Goal: Task Accomplishment & Management: Use online tool/utility

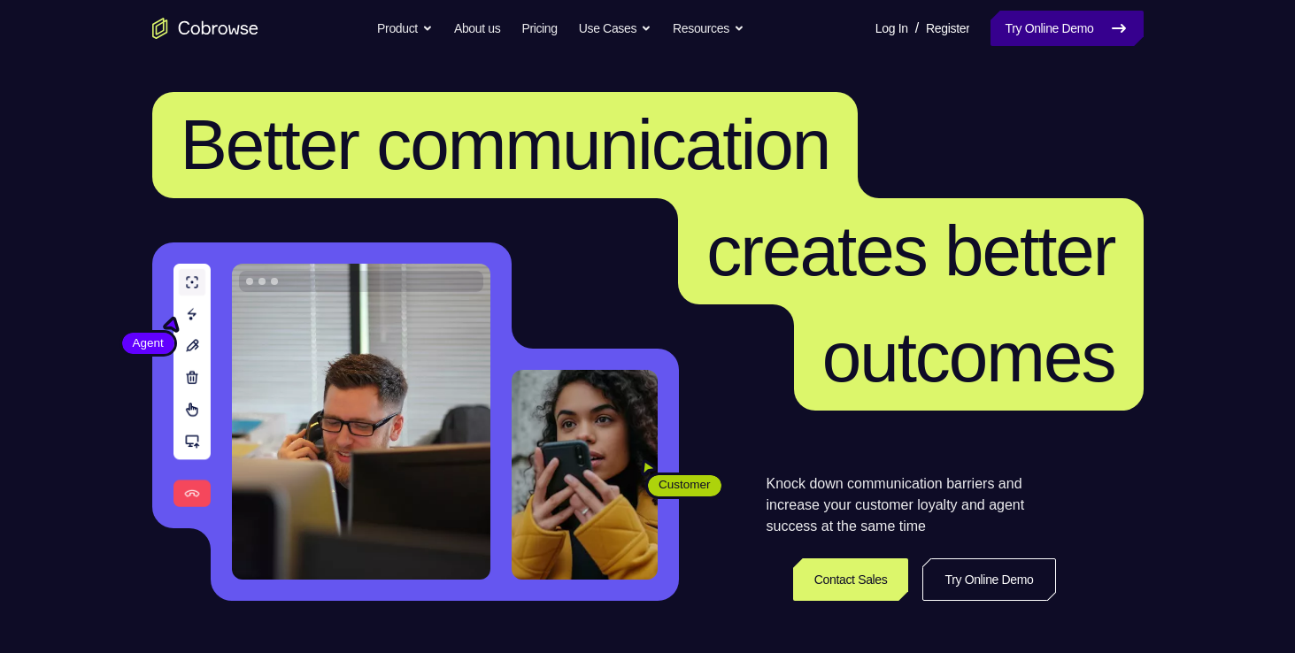
click at [1029, 31] on link "Try Online Demo" at bounding box center [1066, 28] width 152 height 35
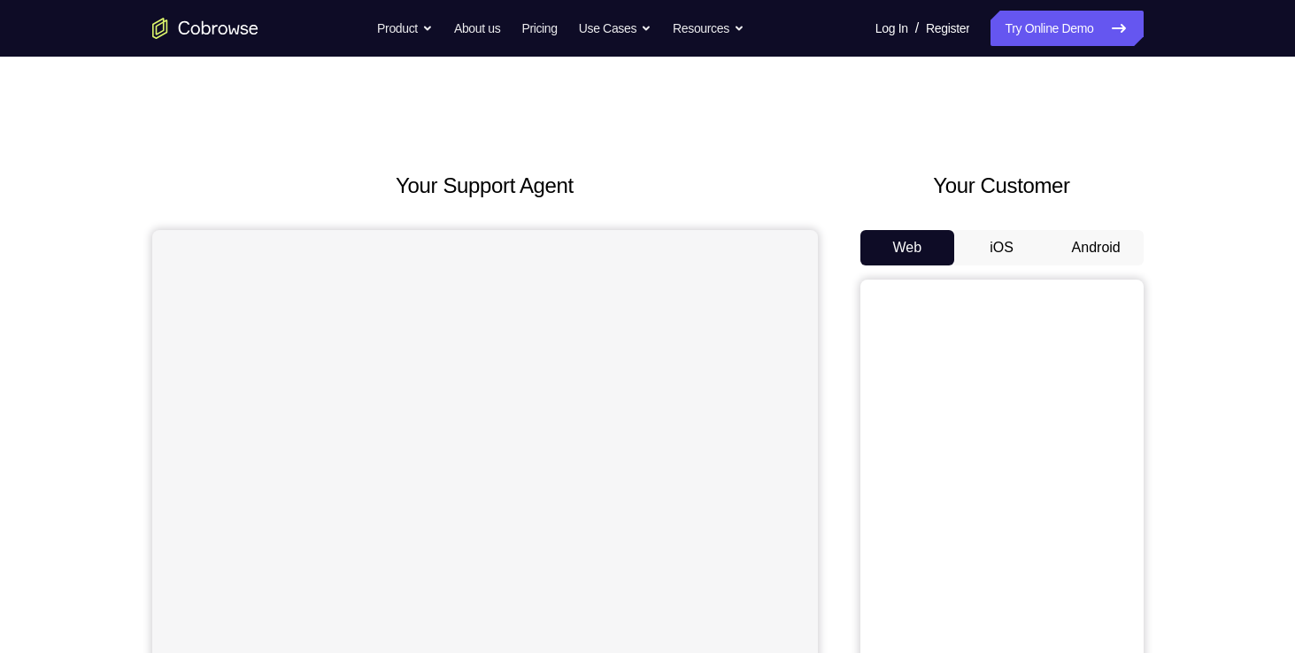
click at [1090, 249] on button "Android" at bounding box center [1096, 247] width 95 height 35
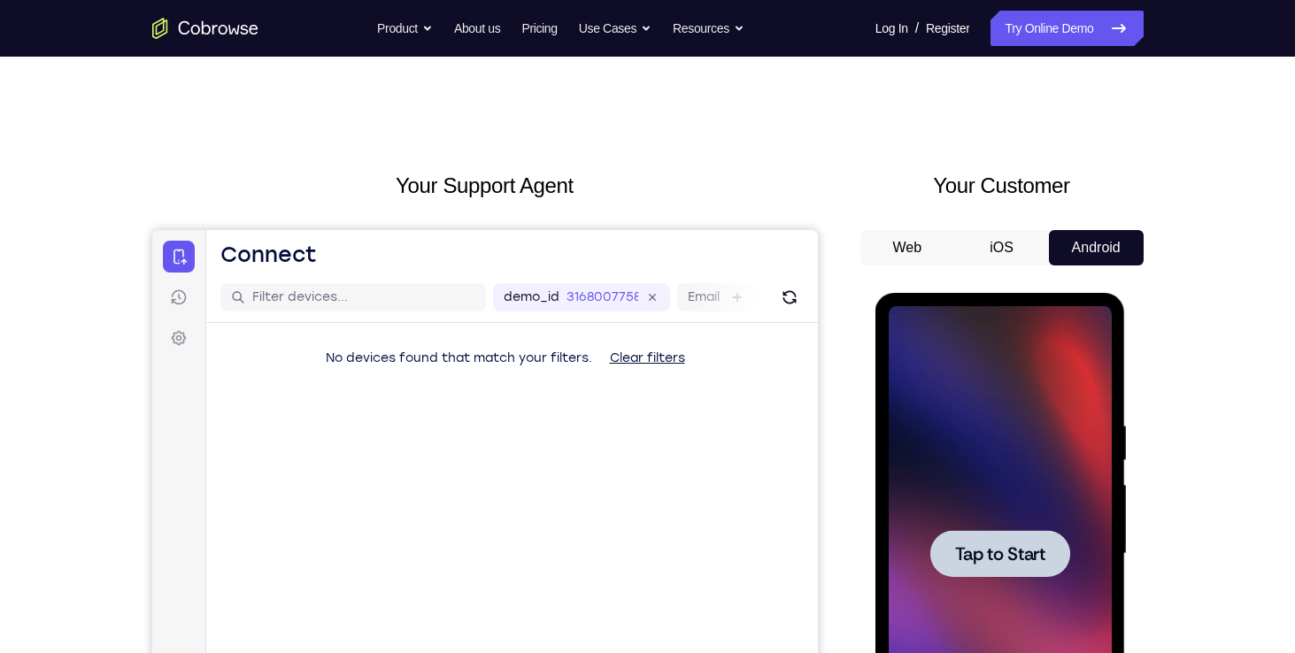
click at [971, 554] on span "Tap to Start" at bounding box center [1000, 554] width 90 height 18
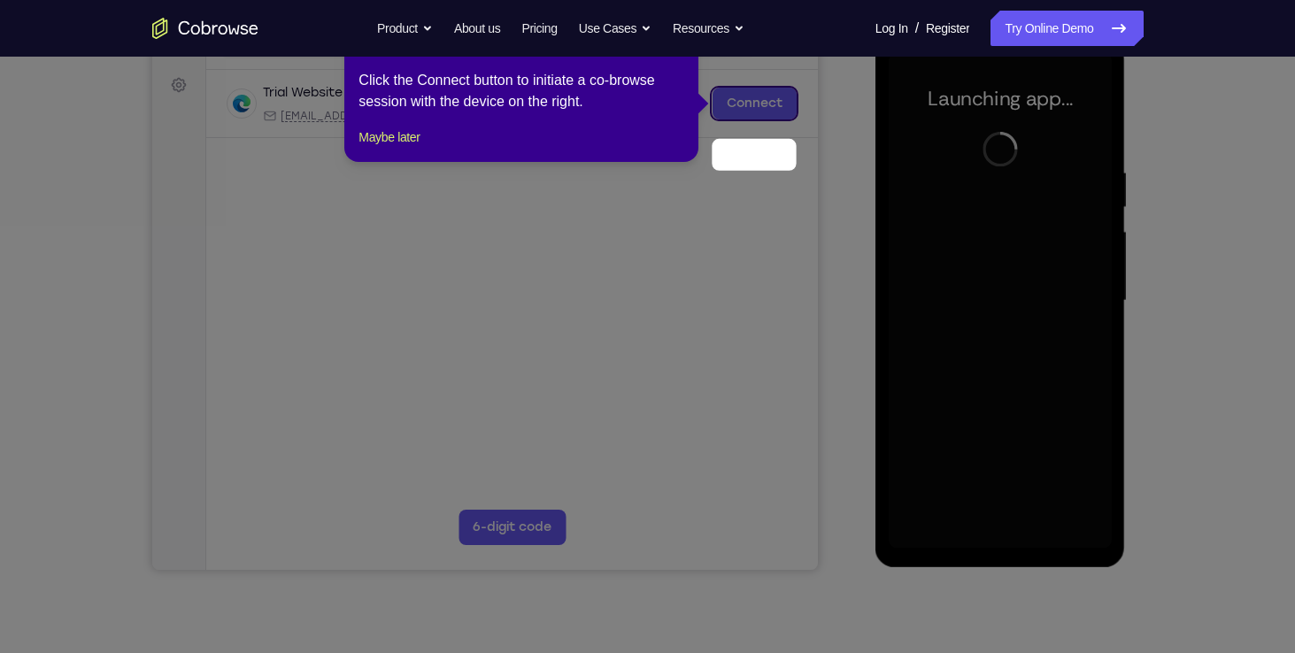
scroll to position [257, 0]
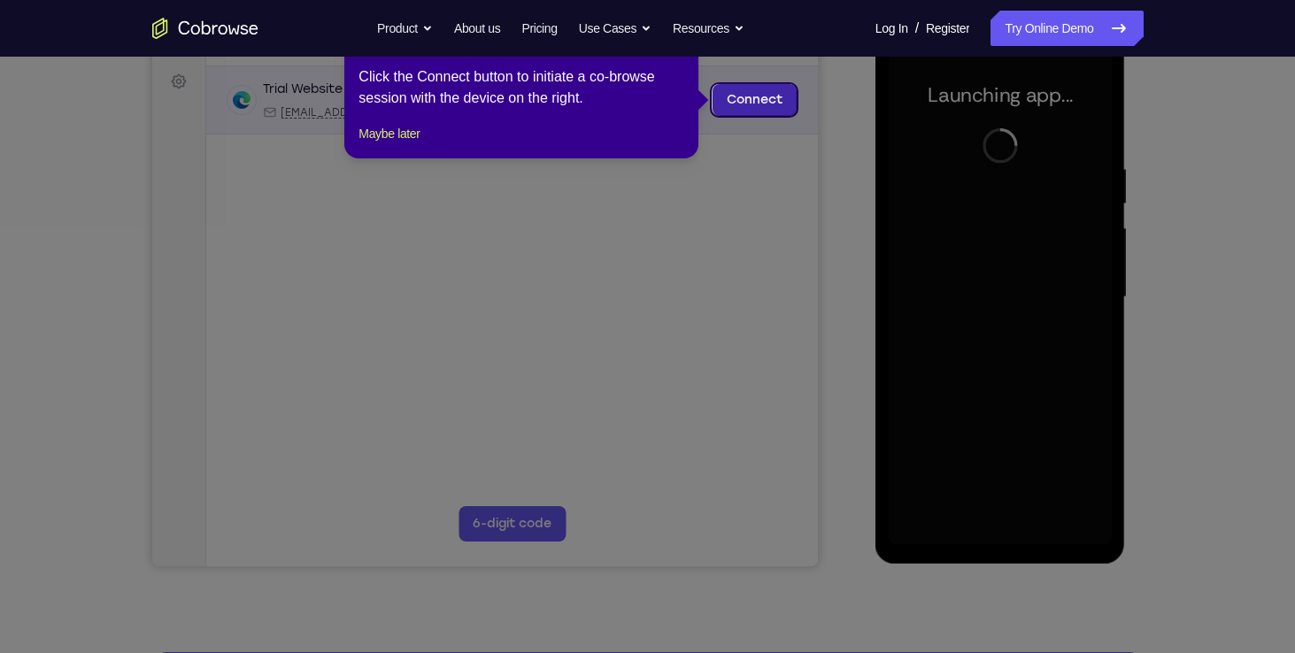
click at [773, 86] on link "Connect" at bounding box center [753, 100] width 84 height 32
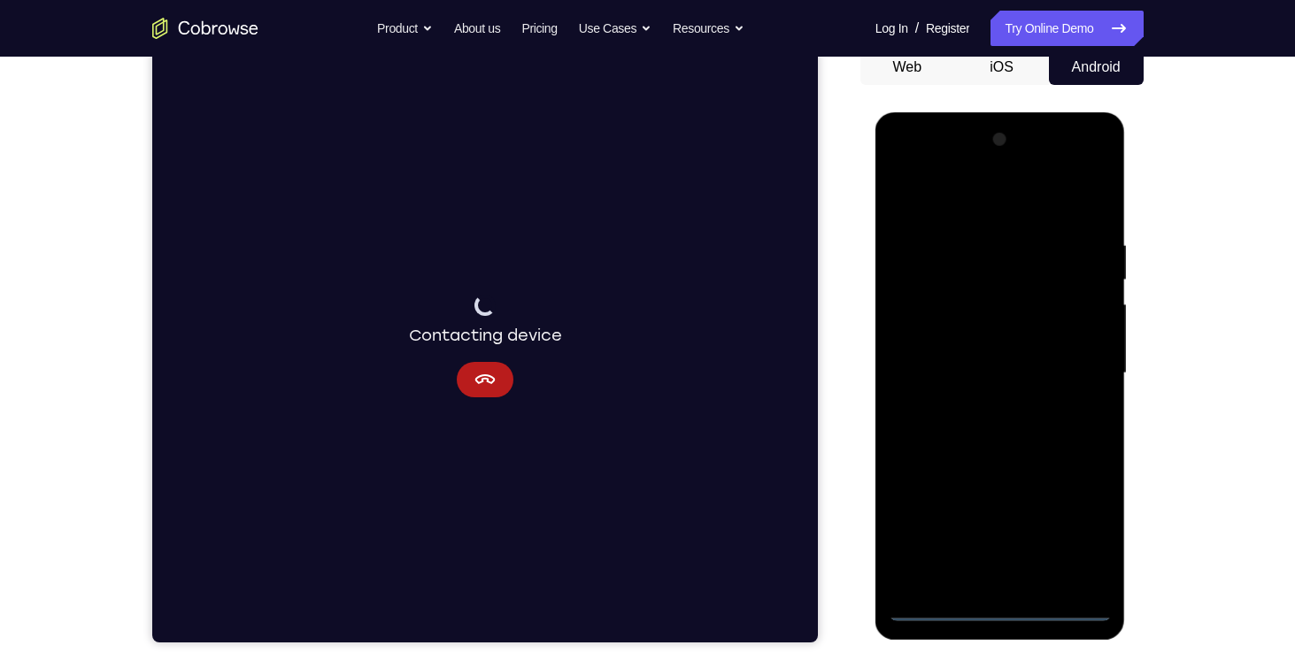
scroll to position [183, 0]
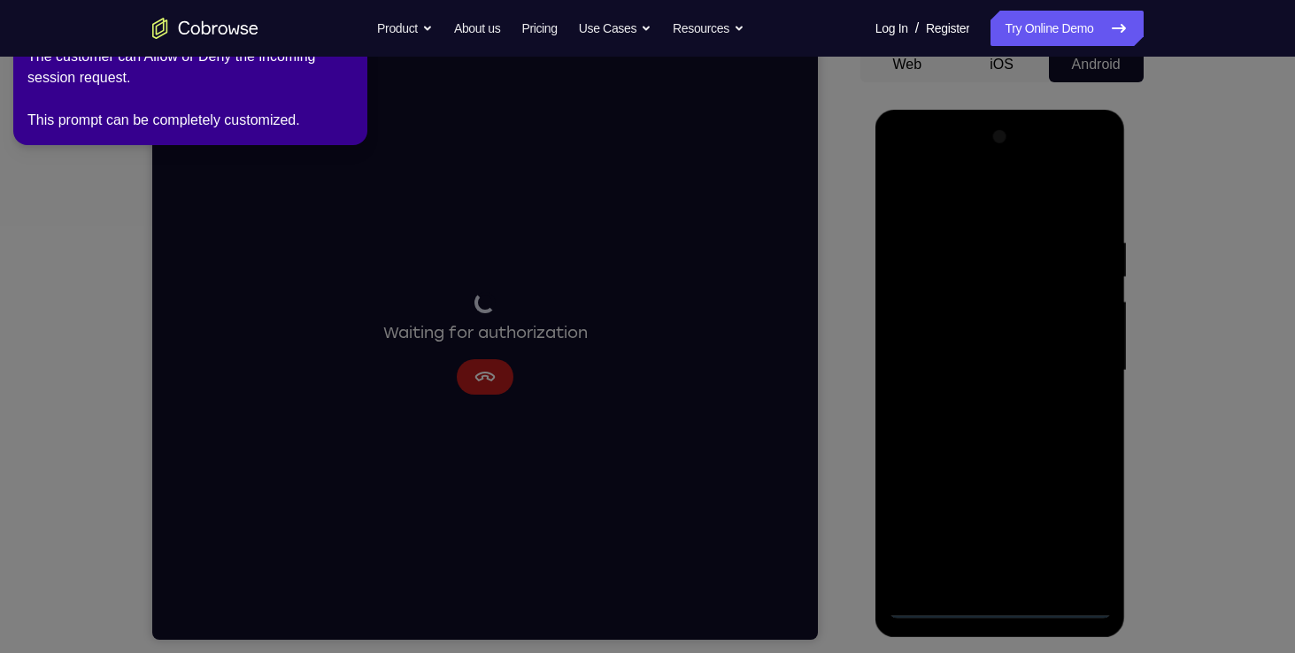
click at [993, 605] on icon at bounding box center [650, 323] width 1315 height 660
click at [795, 80] on icon at bounding box center [650, 323] width 1315 height 660
click at [110, 65] on div "The customer can Allow or Deny the incoming session request. This prompt can be…" at bounding box center [190, 88] width 326 height 85
click at [173, 104] on div "The customer can Allow or Deny the incoming session request. This prompt can be…" at bounding box center [190, 88] width 326 height 85
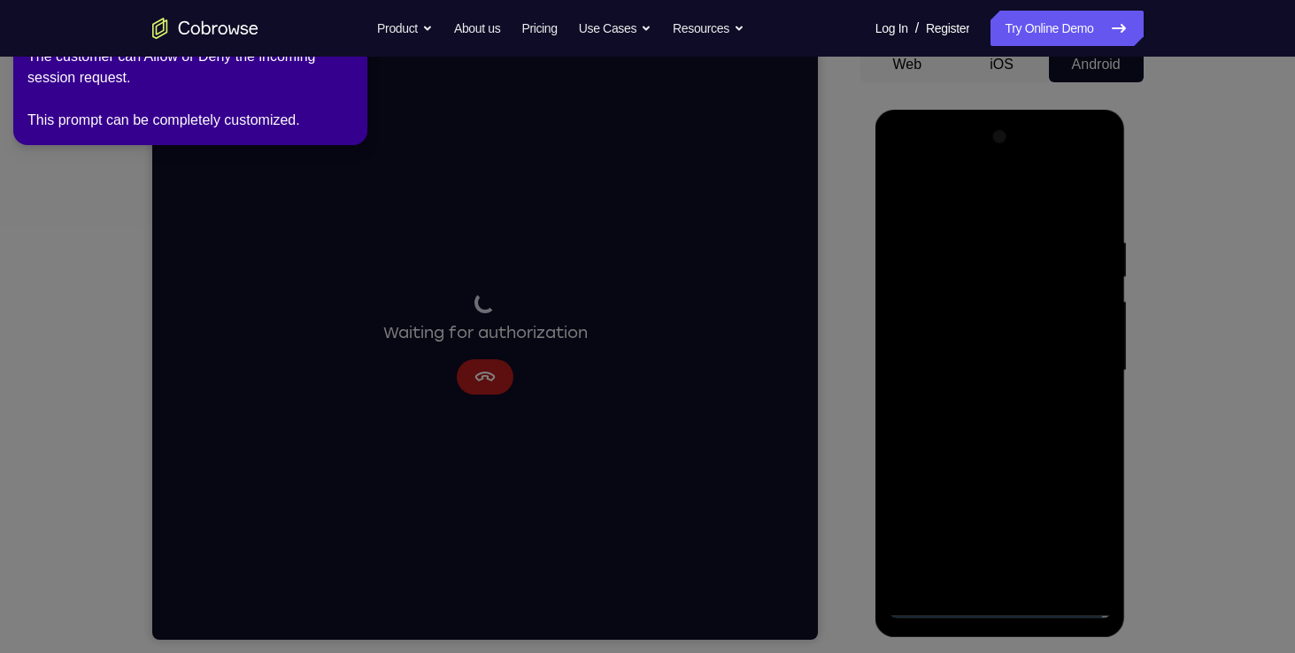
click at [699, 224] on icon at bounding box center [650, 323] width 1315 height 660
click at [1046, 23] on link "Try Online Demo" at bounding box center [1066, 28] width 152 height 35
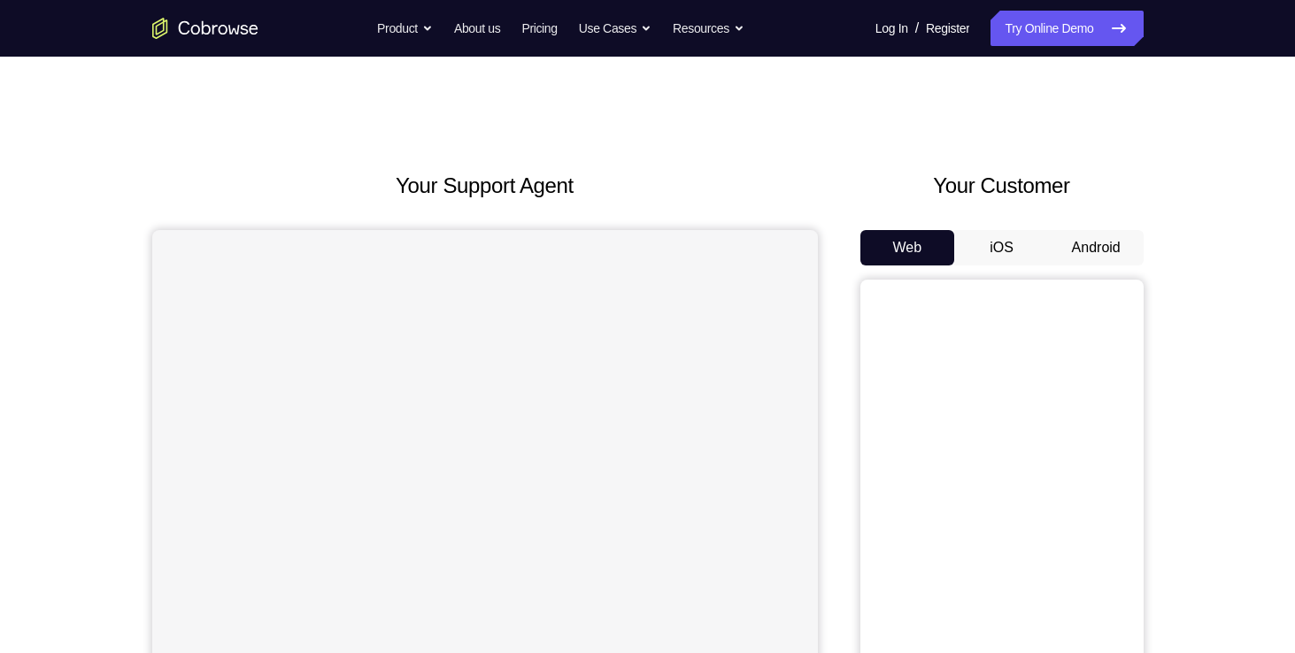
click at [1103, 246] on button "Android" at bounding box center [1096, 247] width 95 height 35
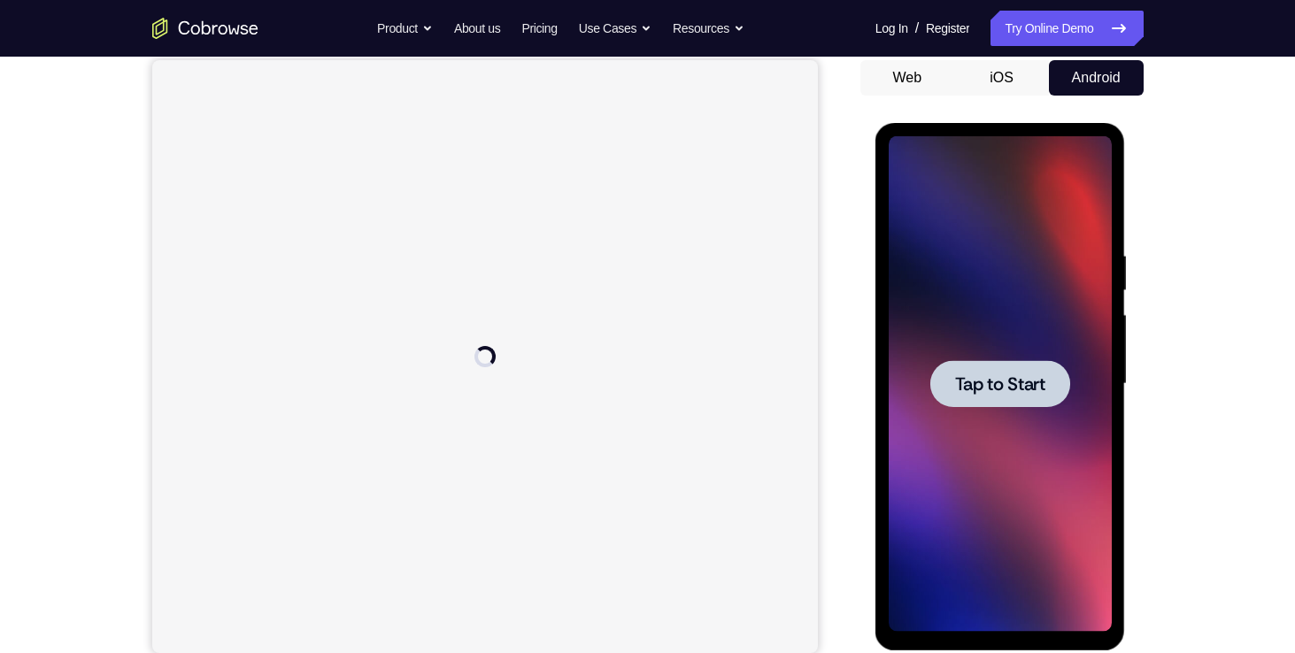
scroll to position [168, 0]
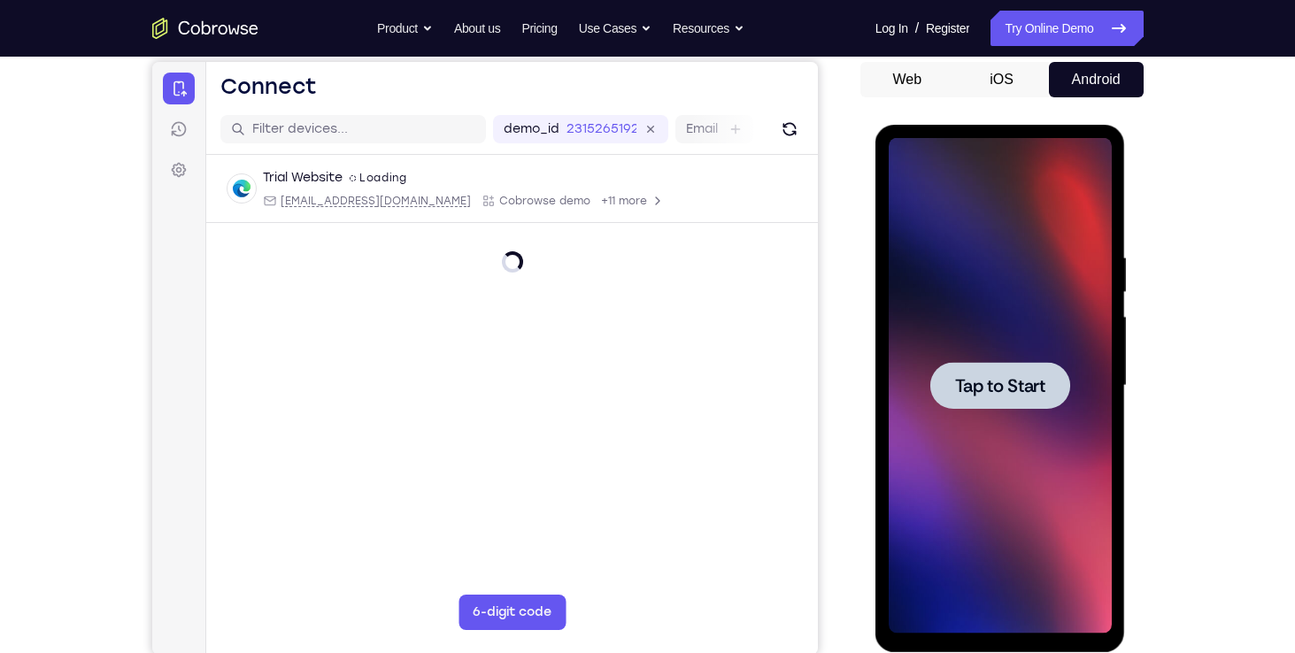
click at [981, 395] on span "Tap to Start" at bounding box center [1000, 386] width 90 height 18
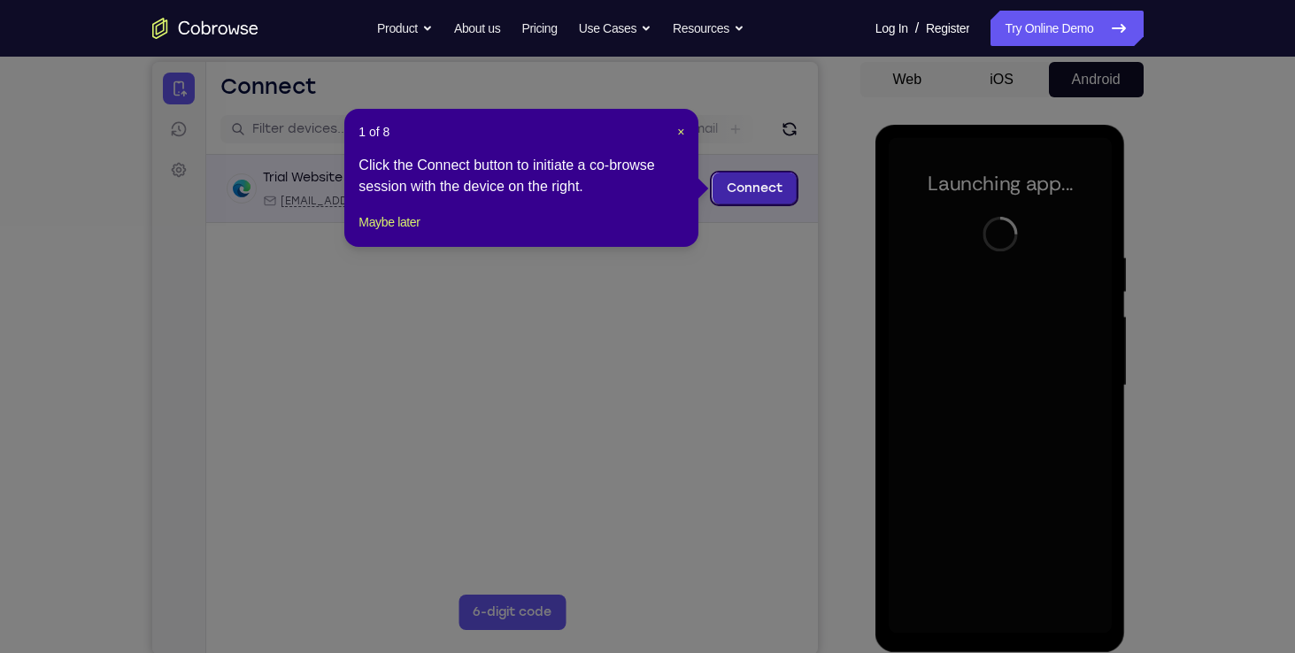
click at [771, 184] on link "Connect" at bounding box center [753, 189] width 84 height 32
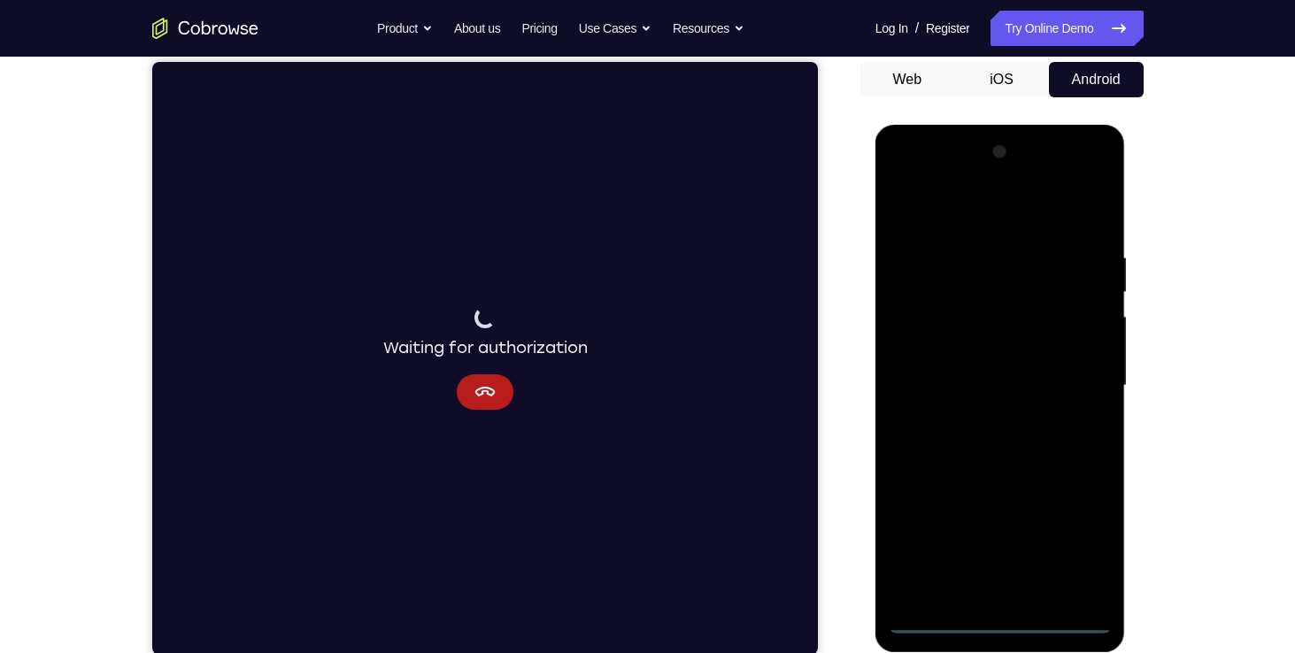
click at [1003, 623] on div at bounding box center [999, 386] width 223 height 496
click at [1089, 559] on div at bounding box center [999, 386] width 223 height 496
click at [1020, 209] on div at bounding box center [999, 386] width 223 height 496
click at [1082, 381] on div at bounding box center [999, 386] width 223 height 496
click at [981, 419] on div at bounding box center [999, 386] width 223 height 496
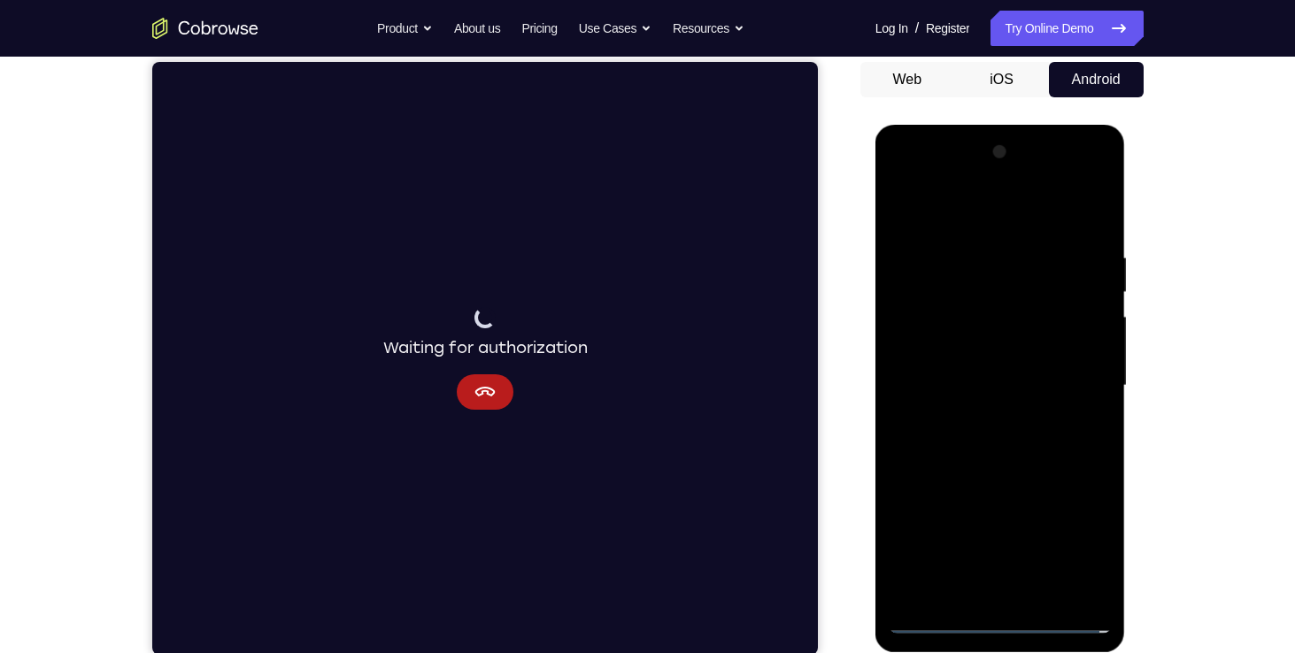
click at [972, 359] on div at bounding box center [999, 386] width 223 height 496
click at [1004, 350] on div at bounding box center [999, 386] width 223 height 496
click at [1022, 382] on div at bounding box center [999, 386] width 223 height 496
click at [1020, 460] on div at bounding box center [999, 386] width 223 height 496
click at [1014, 476] on div at bounding box center [999, 386] width 223 height 496
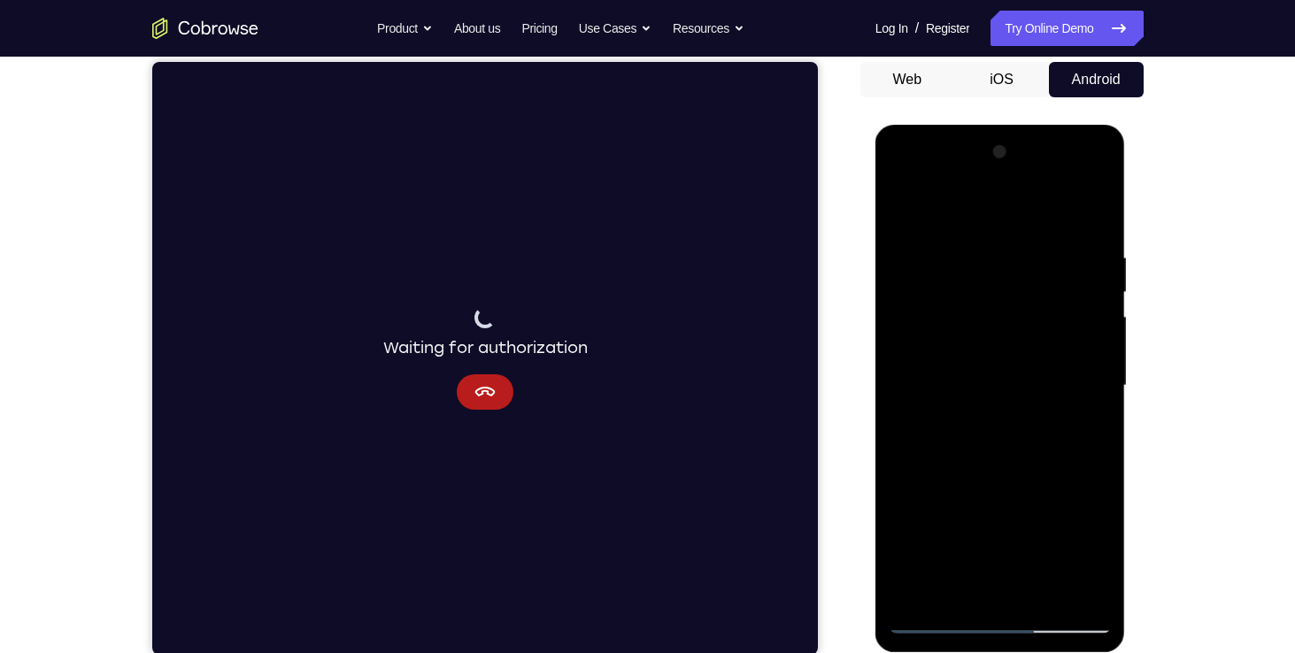
click at [1010, 304] on div at bounding box center [999, 386] width 223 height 496
click at [897, 204] on div at bounding box center [999, 386] width 223 height 496
click at [1042, 373] on div at bounding box center [999, 386] width 223 height 496
click at [982, 382] on div at bounding box center [999, 386] width 223 height 496
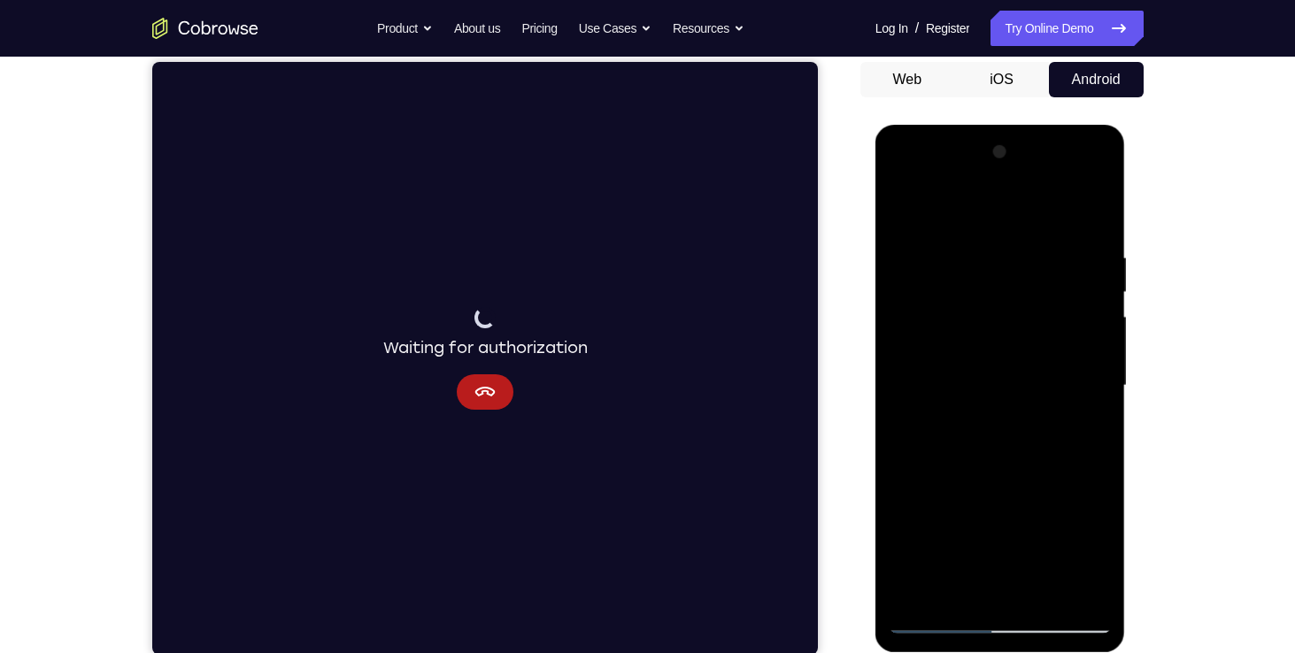
click at [1056, 251] on div at bounding box center [999, 386] width 223 height 496
click at [1021, 442] on div at bounding box center [999, 386] width 223 height 496
click at [1090, 403] on div at bounding box center [999, 386] width 223 height 496
click at [982, 384] on div at bounding box center [999, 386] width 223 height 496
click at [987, 442] on div at bounding box center [999, 386] width 223 height 496
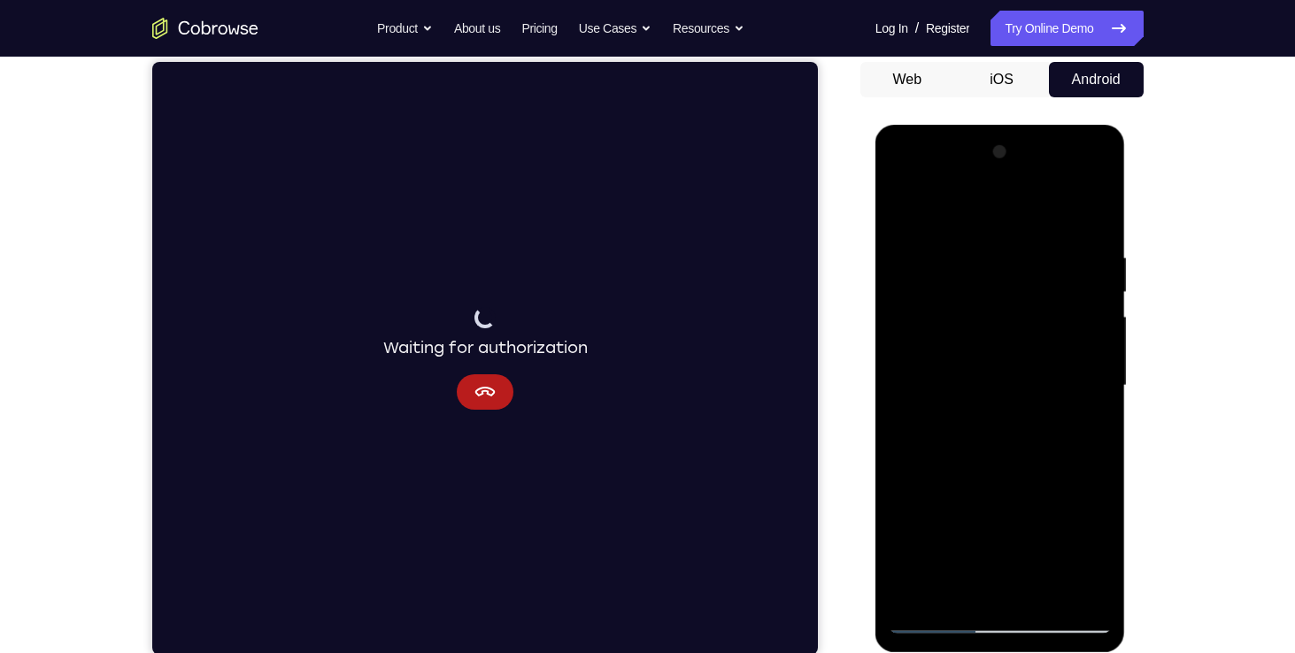
click at [990, 442] on div at bounding box center [999, 386] width 223 height 496
